Goal: Check status

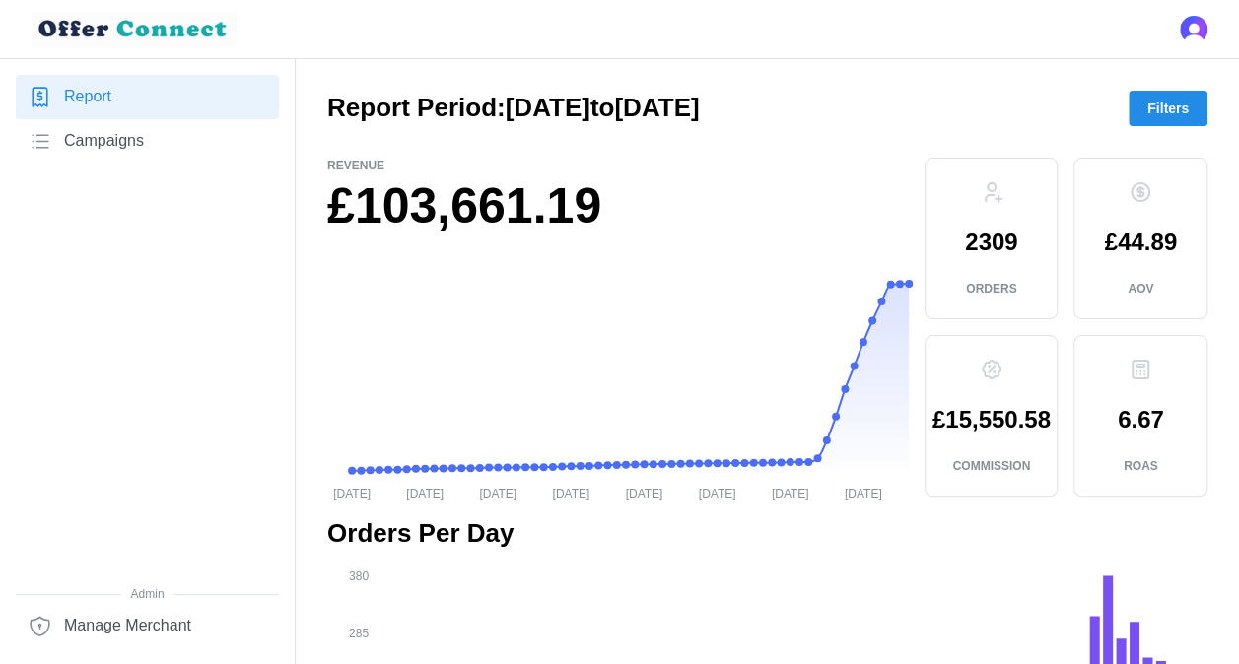
click at [1152, 101] on span "Filters" at bounding box center [1167, 109] width 41 height 34
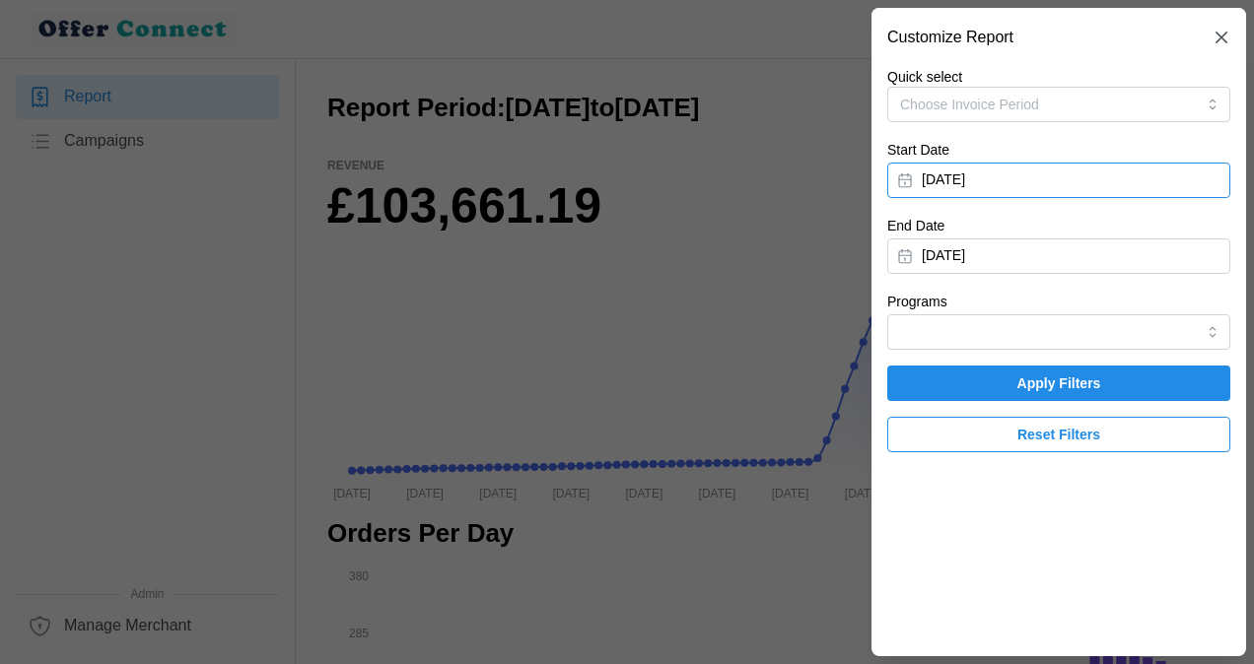
click at [909, 173] on button "[DATE]" at bounding box center [1058, 180] width 343 height 35
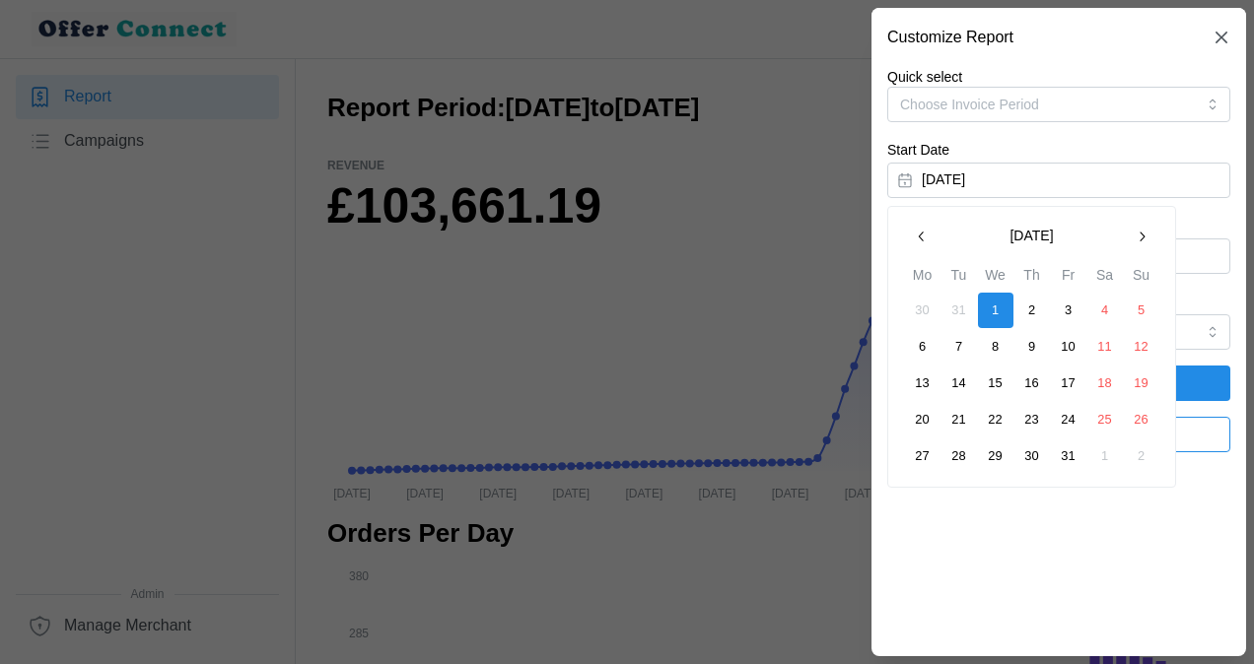
click at [1141, 230] on icon "button" at bounding box center [1141, 237] width 16 height 16
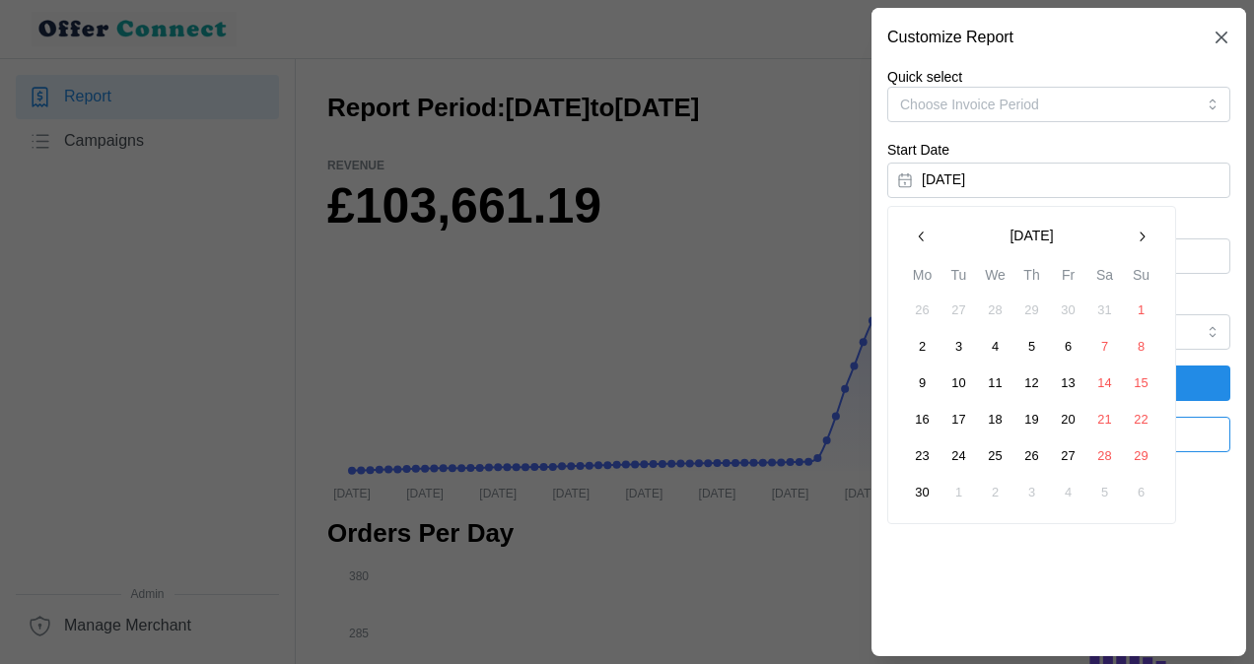
click at [1141, 230] on icon "button" at bounding box center [1141, 237] width 16 height 16
click at [921, 306] on button "1" at bounding box center [922, 310] width 35 height 35
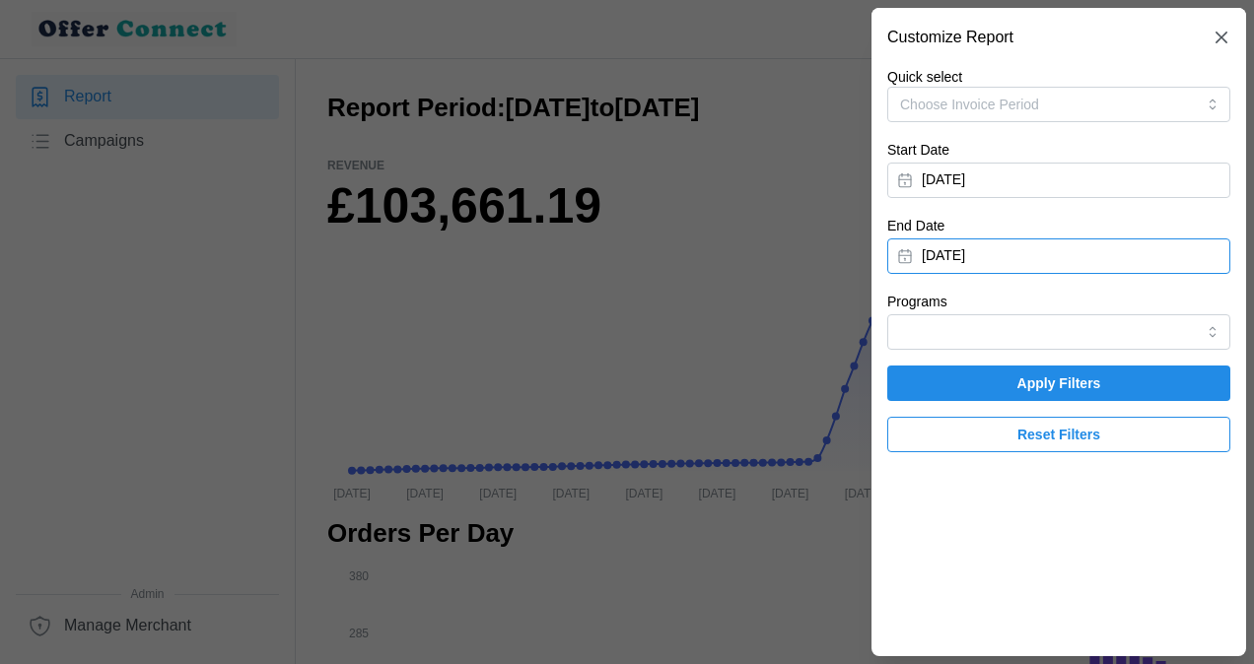
click at [915, 249] on button "[DATE]" at bounding box center [1058, 256] width 343 height 35
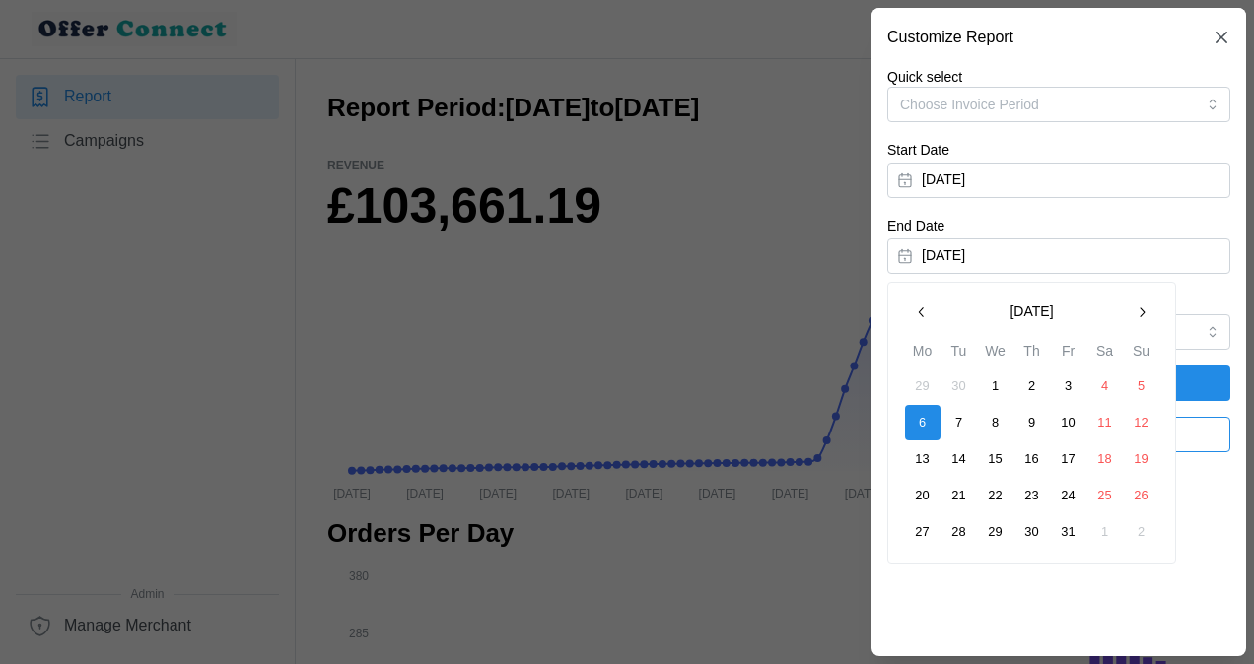
click at [920, 305] on icon "button" at bounding box center [922, 313] width 16 height 16
click at [960, 527] on button "30" at bounding box center [958, 531] width 35 height 35
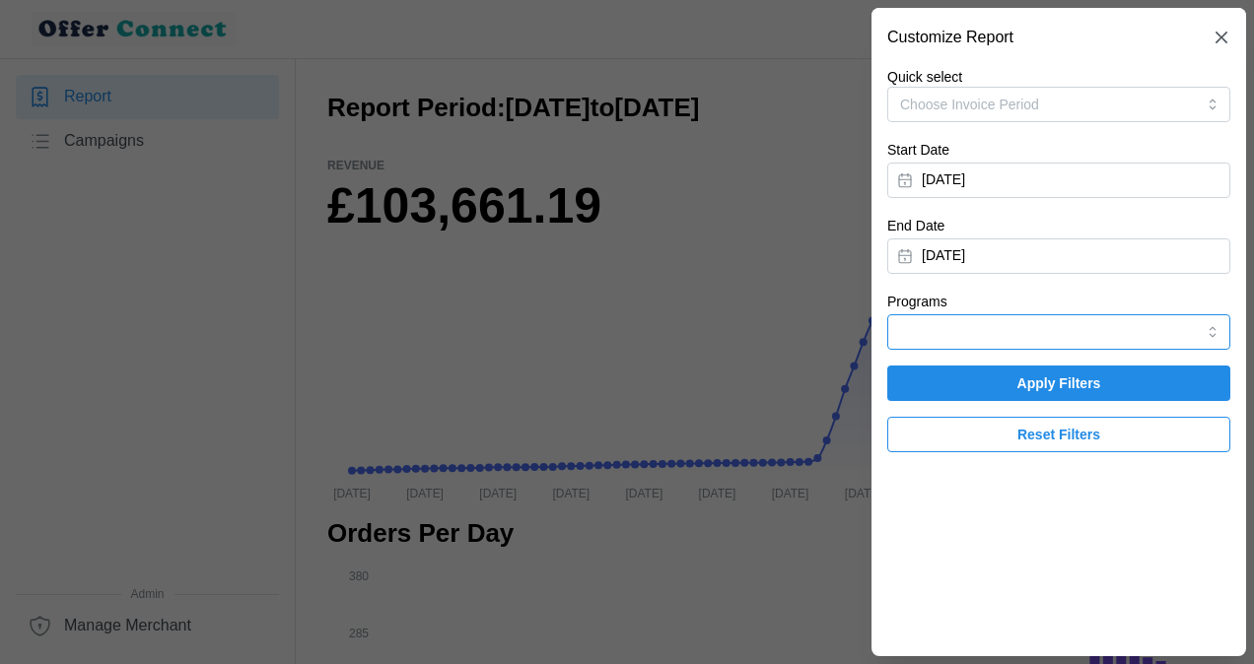
click at [1212, 330] on input "Programs" at bounding box center [1058, 331] width 343 height 35
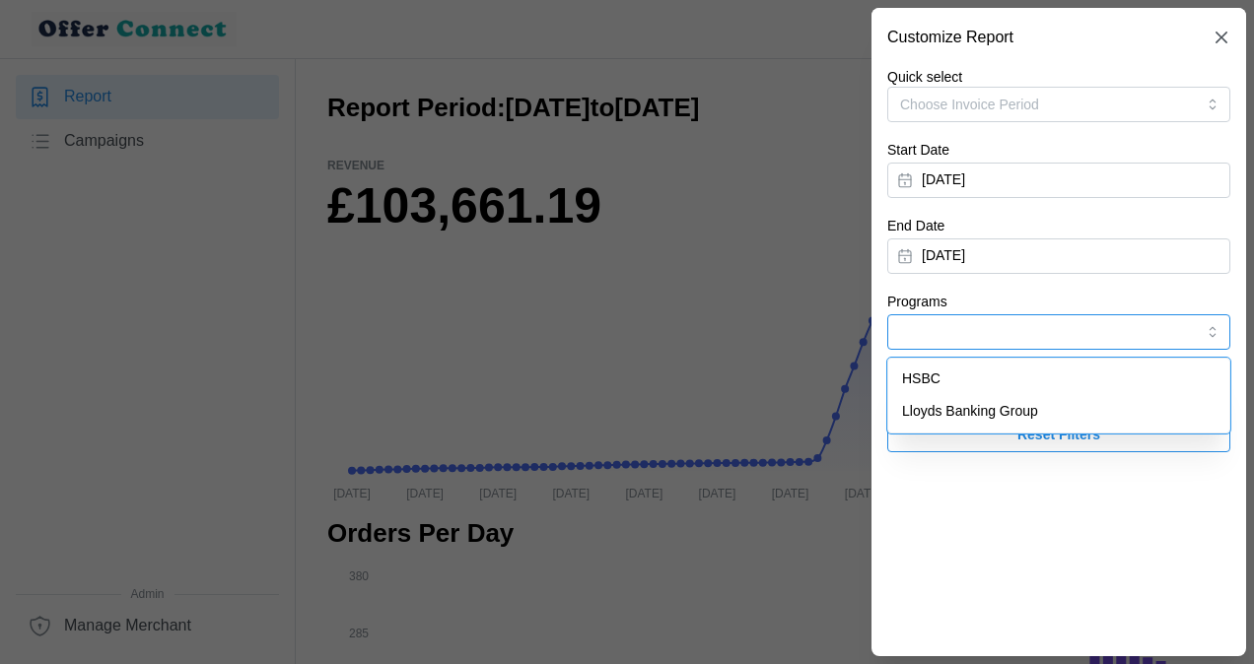
click at [930, 376] on span "HSBC" at bounding box center [921, 380] width 38 height 22
type input "HSBC"
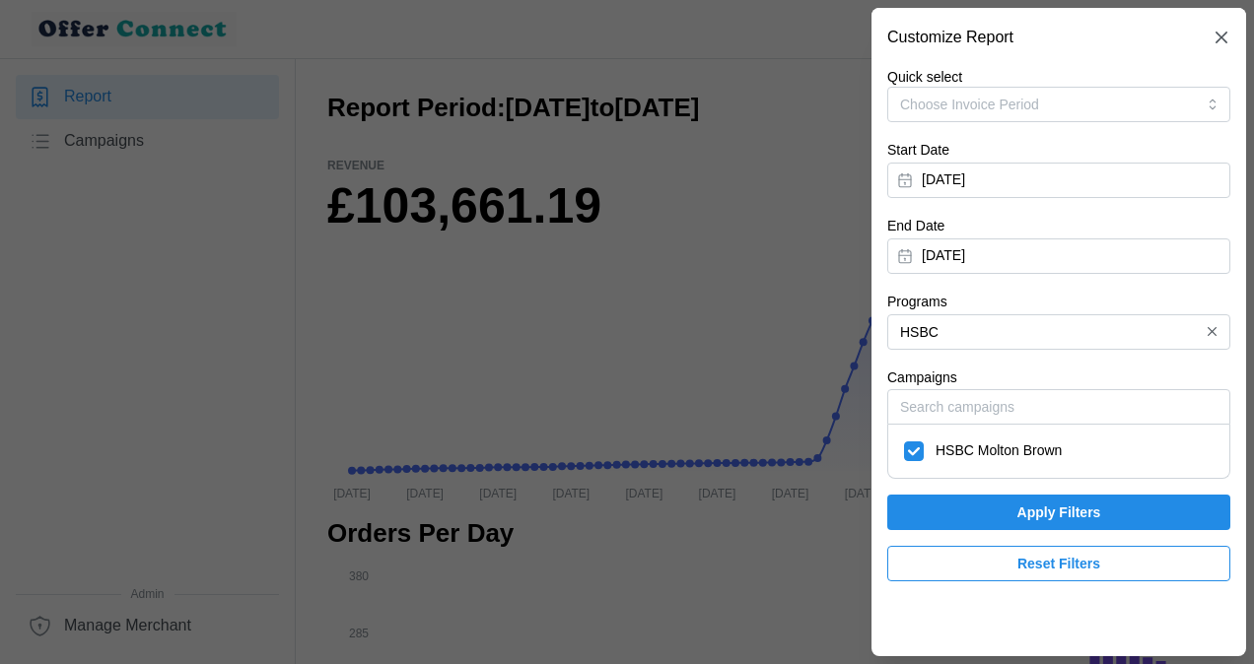
click at [1007, 501] on span "Apply Filters" at bounding box center [1059, 513] width 306 height 34
